Goal: Task Accomplishment & Management: Complete application form

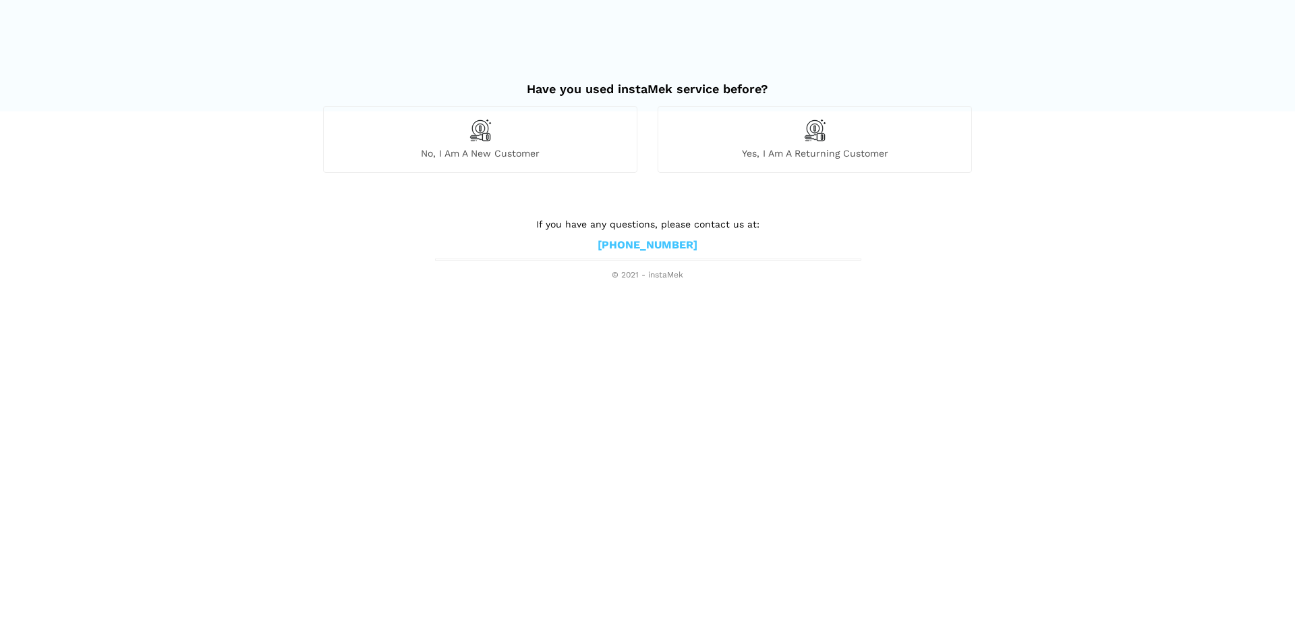
click at [773, 150] on span "Yes, I am a returning customer" at bounding box center [814, 153] width 313 height 12
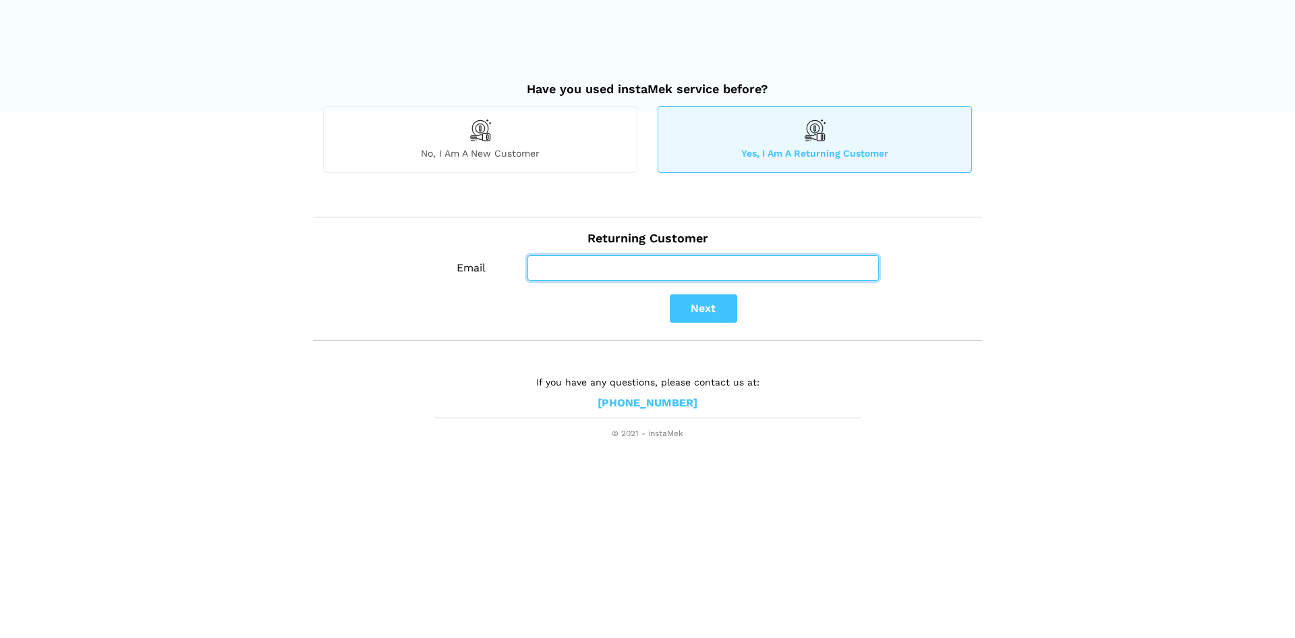
click at [651, 262] on input "Email" at bounding box center [704, 268] width 352 height 26
type input "[EMAIL_ADDRESS][DOMAIN_NAME]"
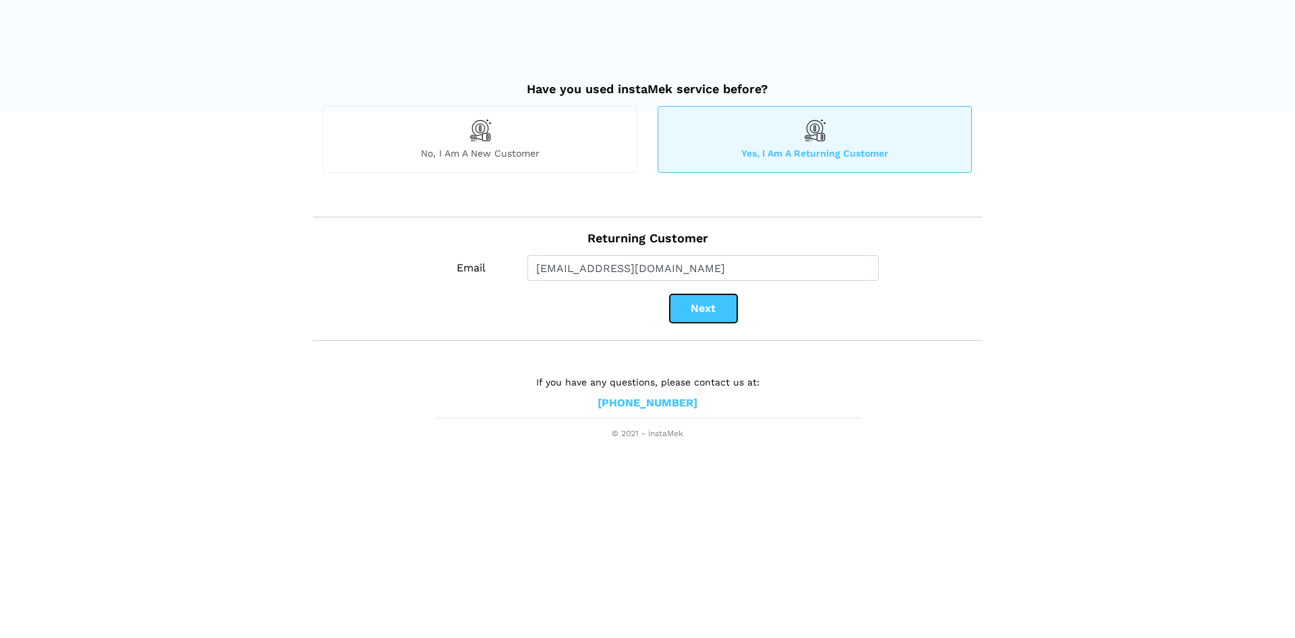
click at [701, 310] on button "Next" at bounding box center [703, 308] width 67 height 28
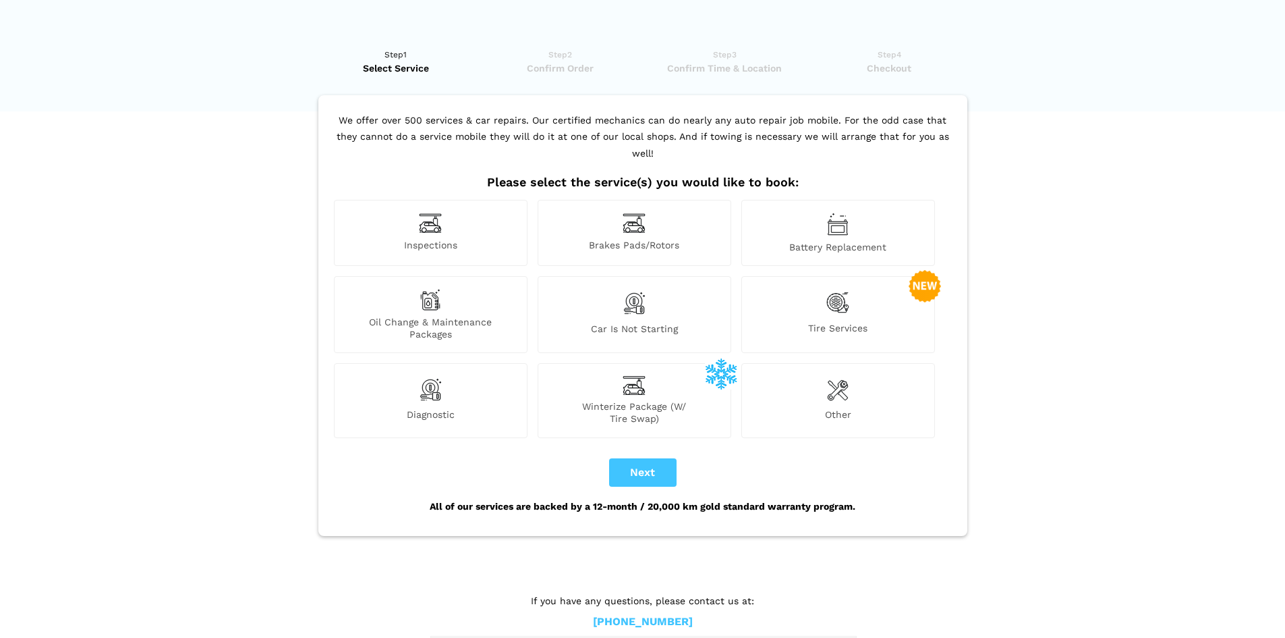
click at [840, 292] on img at bounding box center [837, 303] width 23 height 28
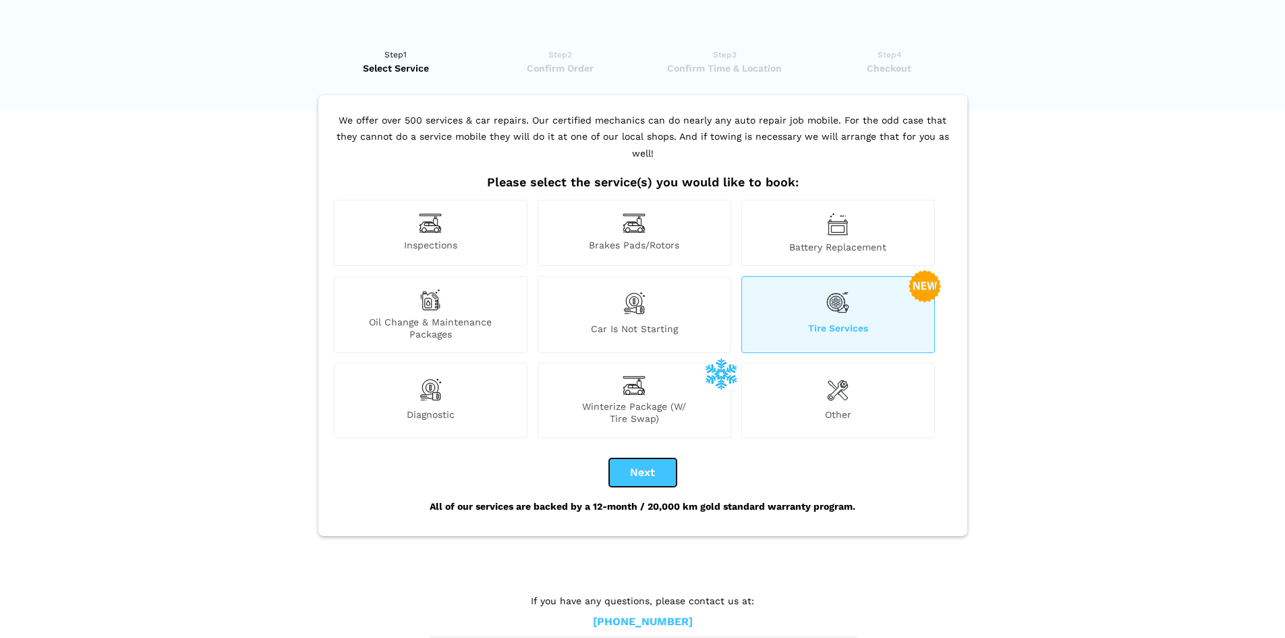
click at [640, 458] on button "Next" at bounding box center [642, 472] width 67 height 28
checkbox input "true"
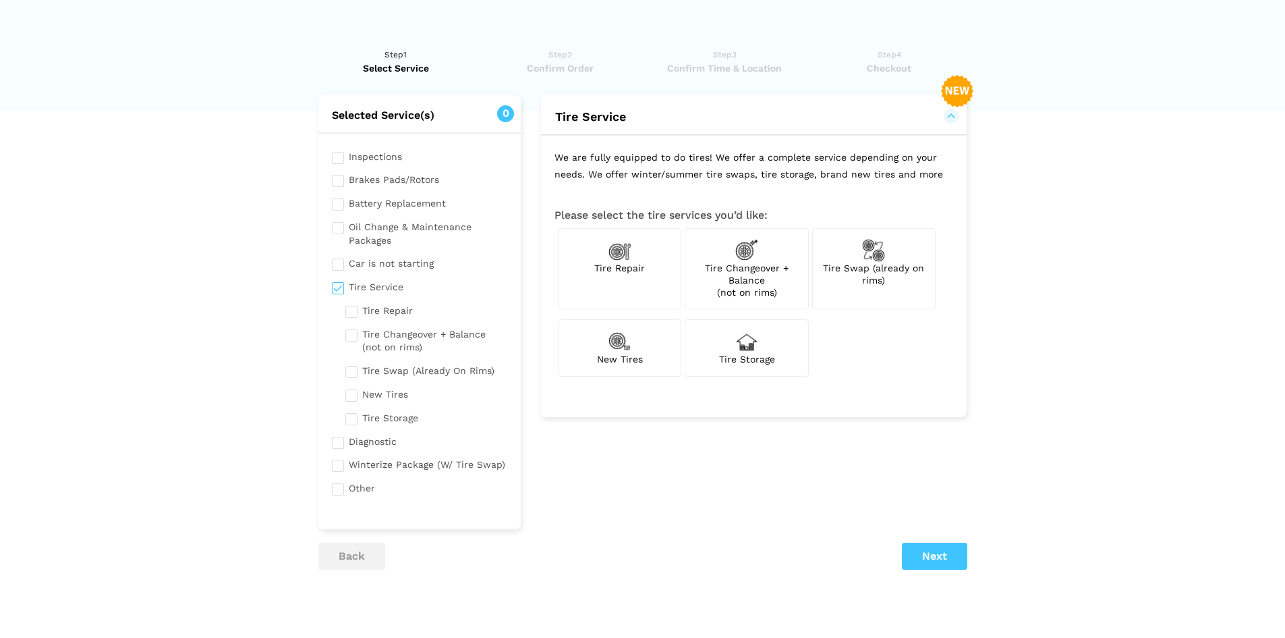
click at [915, 287] on div "Tire Swap (already on rims)" at bounding box center [873, 269] width 123 height 82
checkbox input "true"
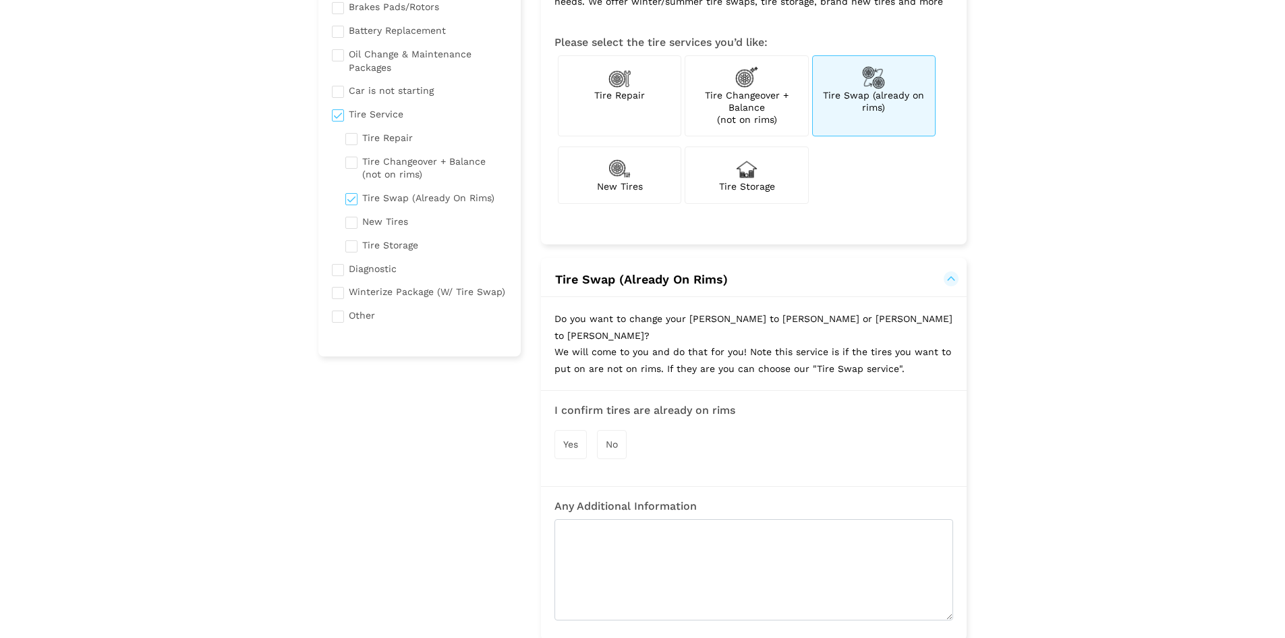
scroll to position [202, 0]
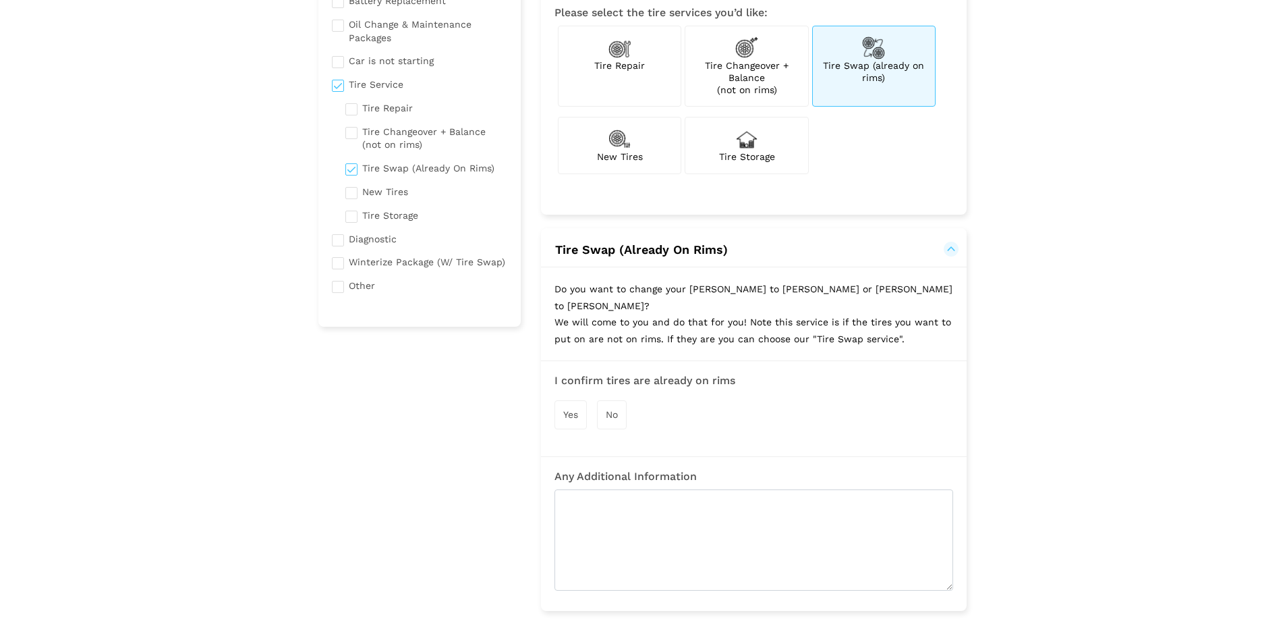
click at [565, 409] on span "Yes" at bounding box center [570, 414] width 15 height 11
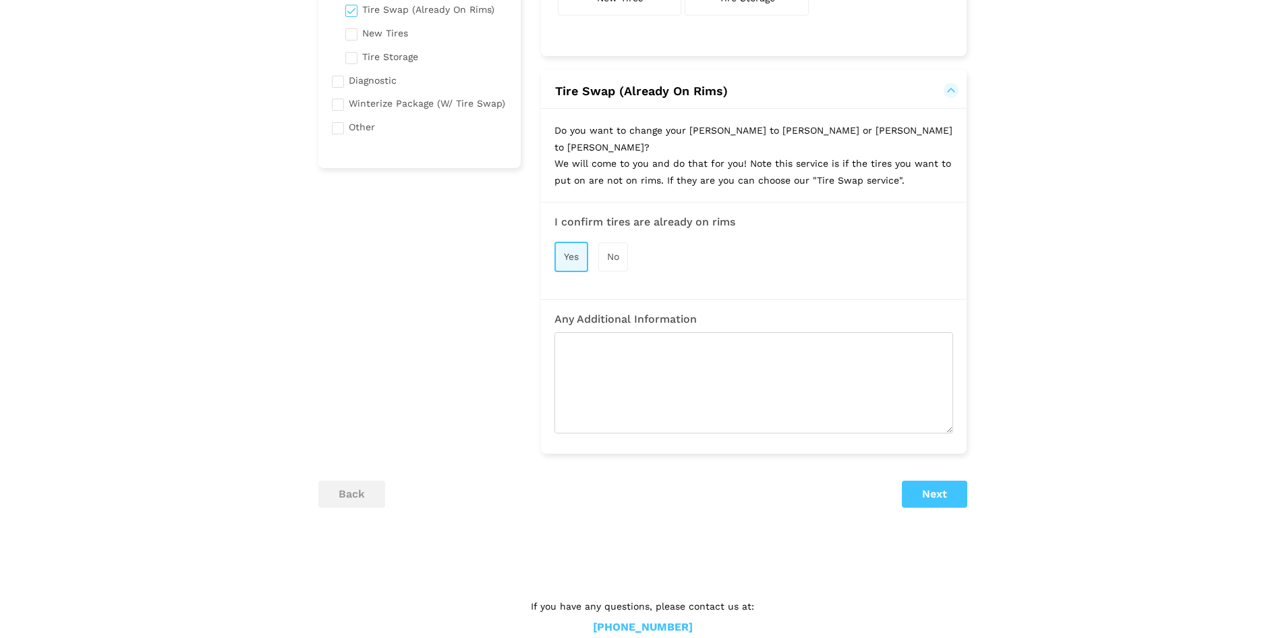
scroll to position [370, 0]
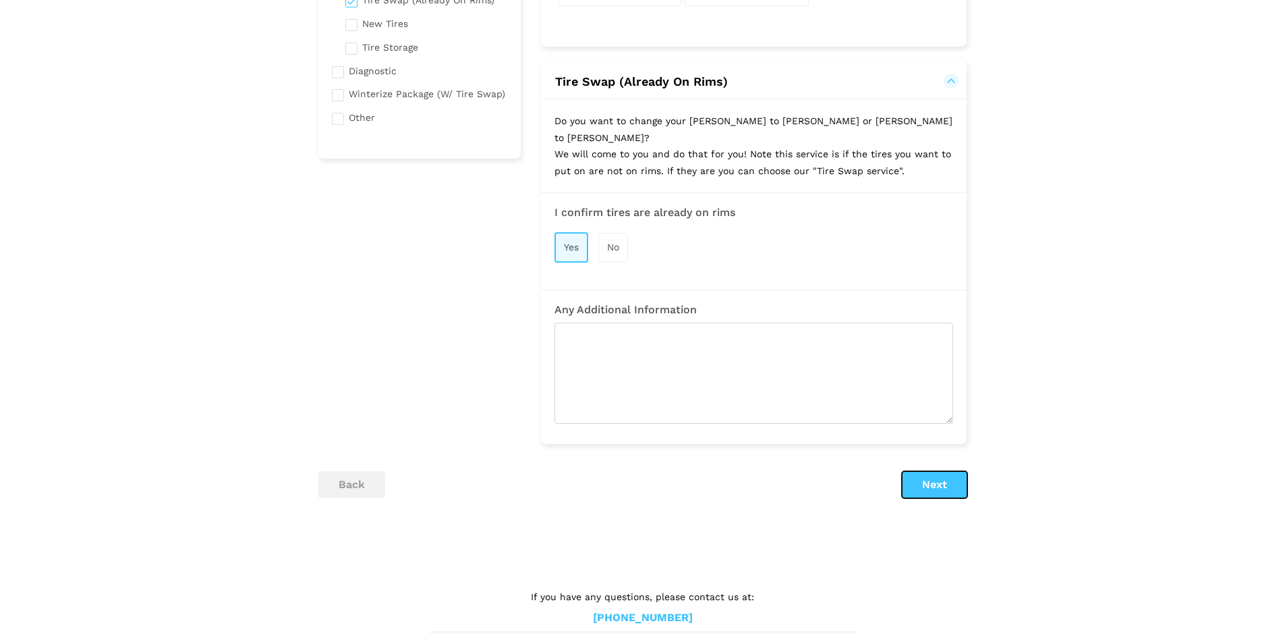
click at [928, 471] on button "Next" at bounding box center [934, 484] width 65 height 27
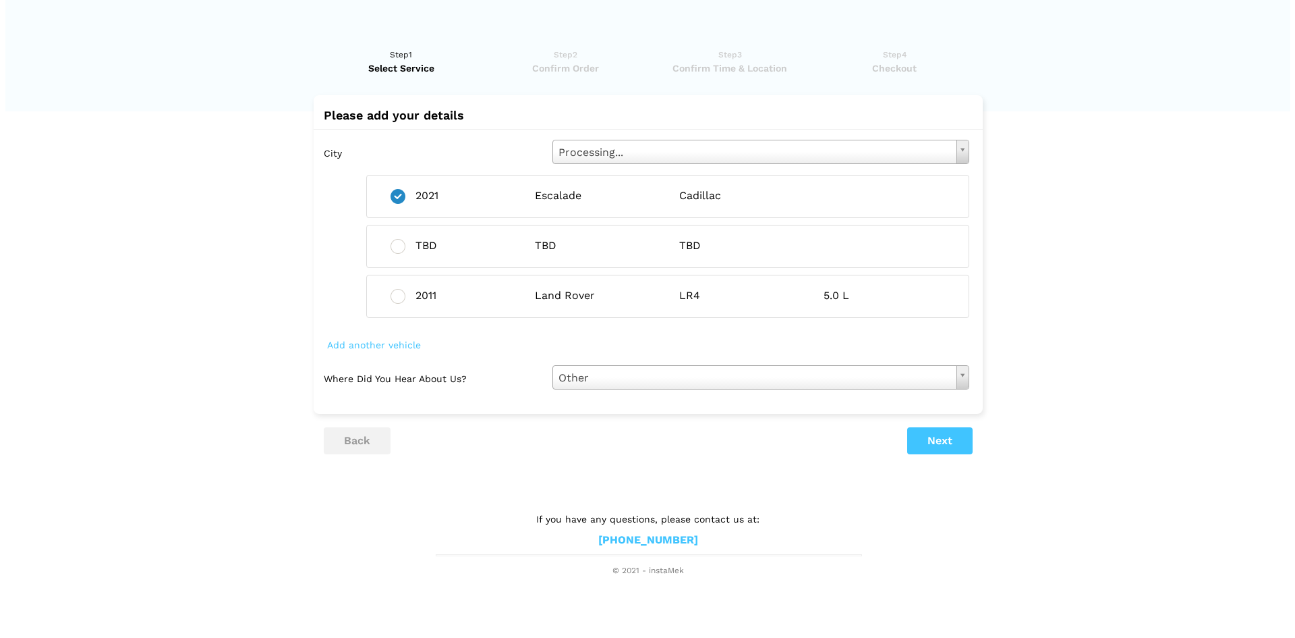
scroll to position [0, 0]
click at [950, 437] on button "Next" at bounding box center [939, 440] width 65 height 27
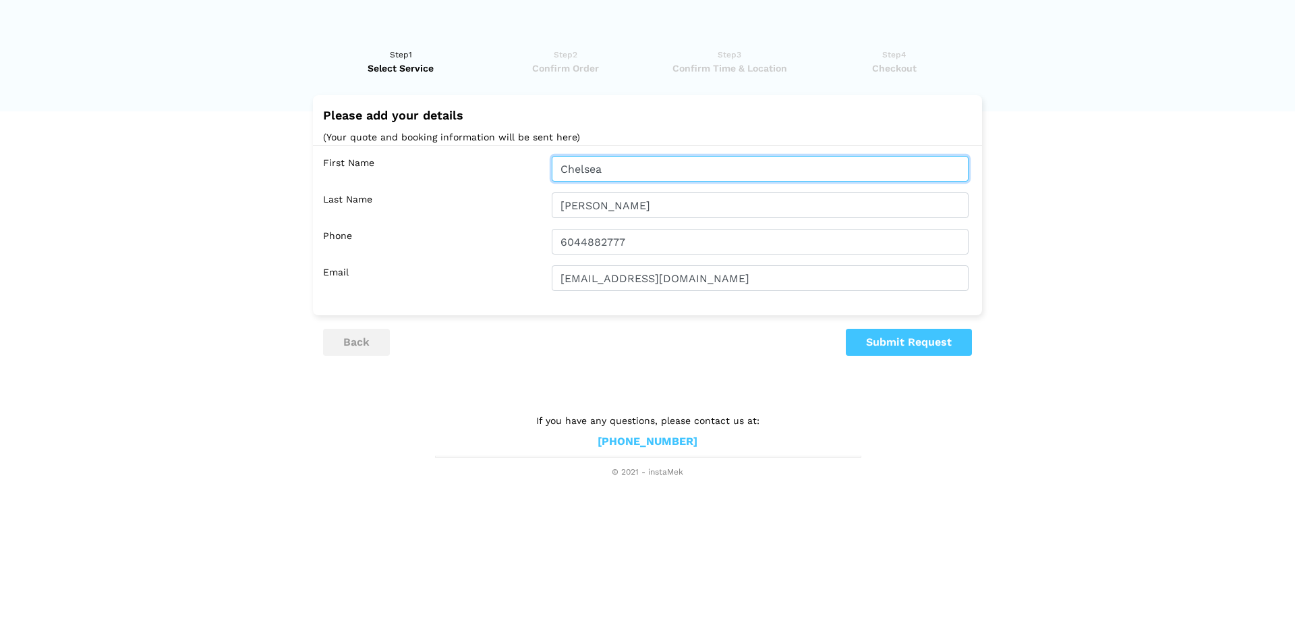
click at [561, 161] on input "Chelsea" at bounding box center [760, 169] width 417 height 26
type input "[PERSON_NAME]"
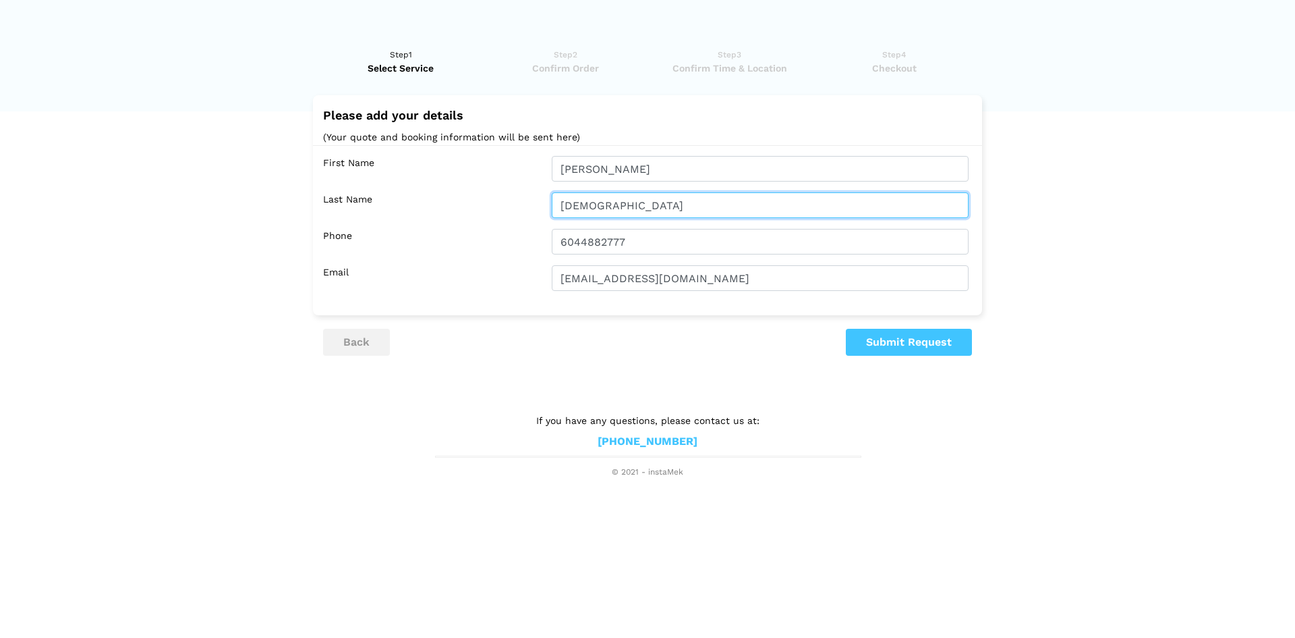
type input "[DEMOGRAPHIC_DATA]"
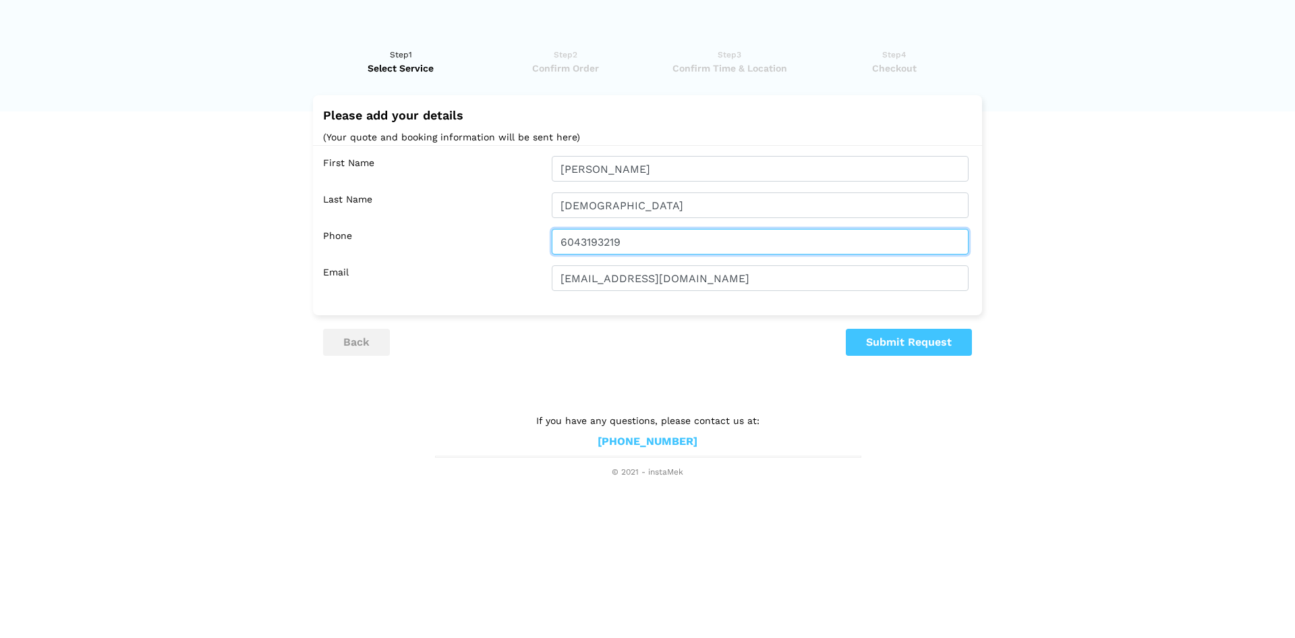
type input "6043193219"
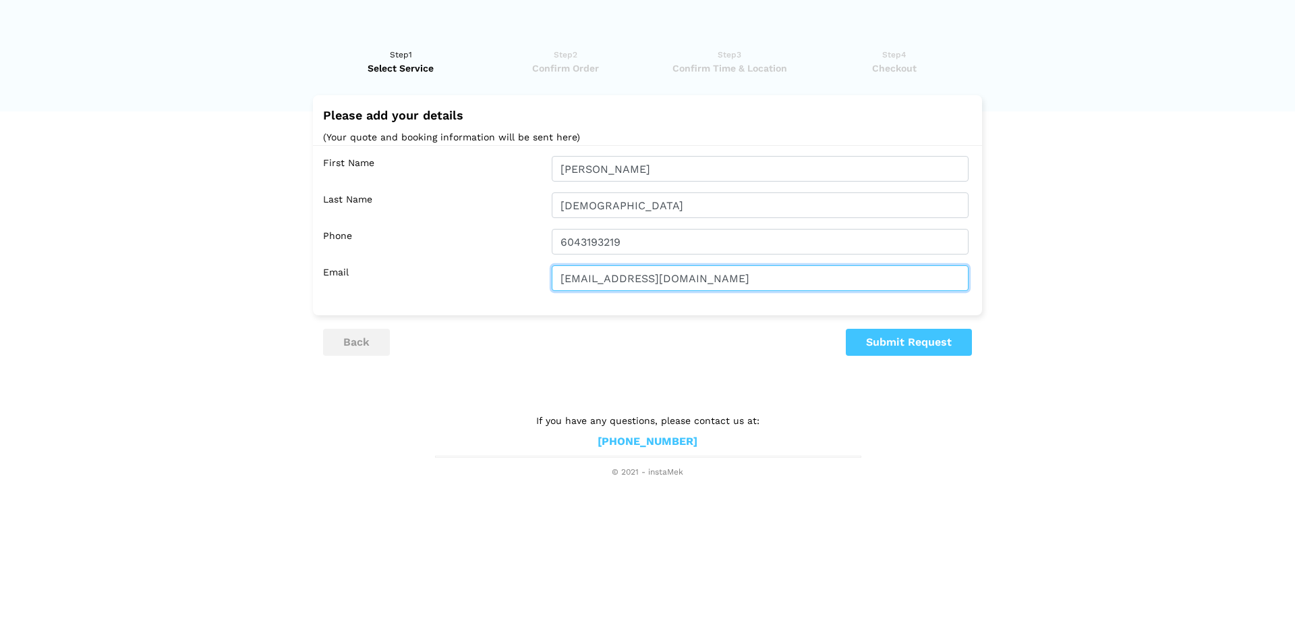
type input "[EMAIL_ADDRESS][DOMAIN_NAME]"
click at [1046, 348] on lik "Have you used instaMek service before? No, I am a new customer Yes, I am a retu…" at bounding box center [647, 256] width 1295 height 444
